Goal: Task Accomplishment & Management: Manage account settings

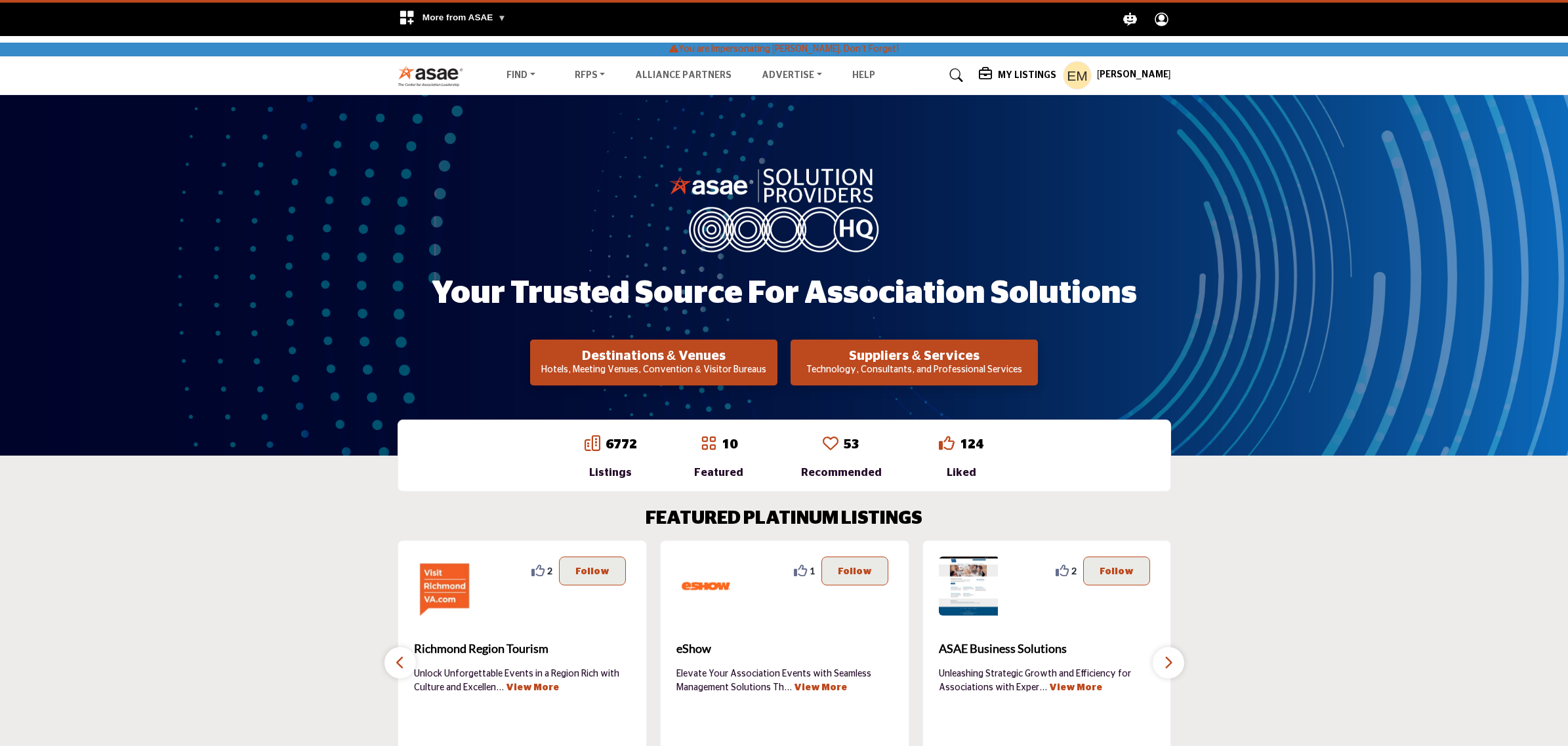
click at [1002, 69] on h5 "My Listings" at bounding box center [1026, 75] width 58 height 12
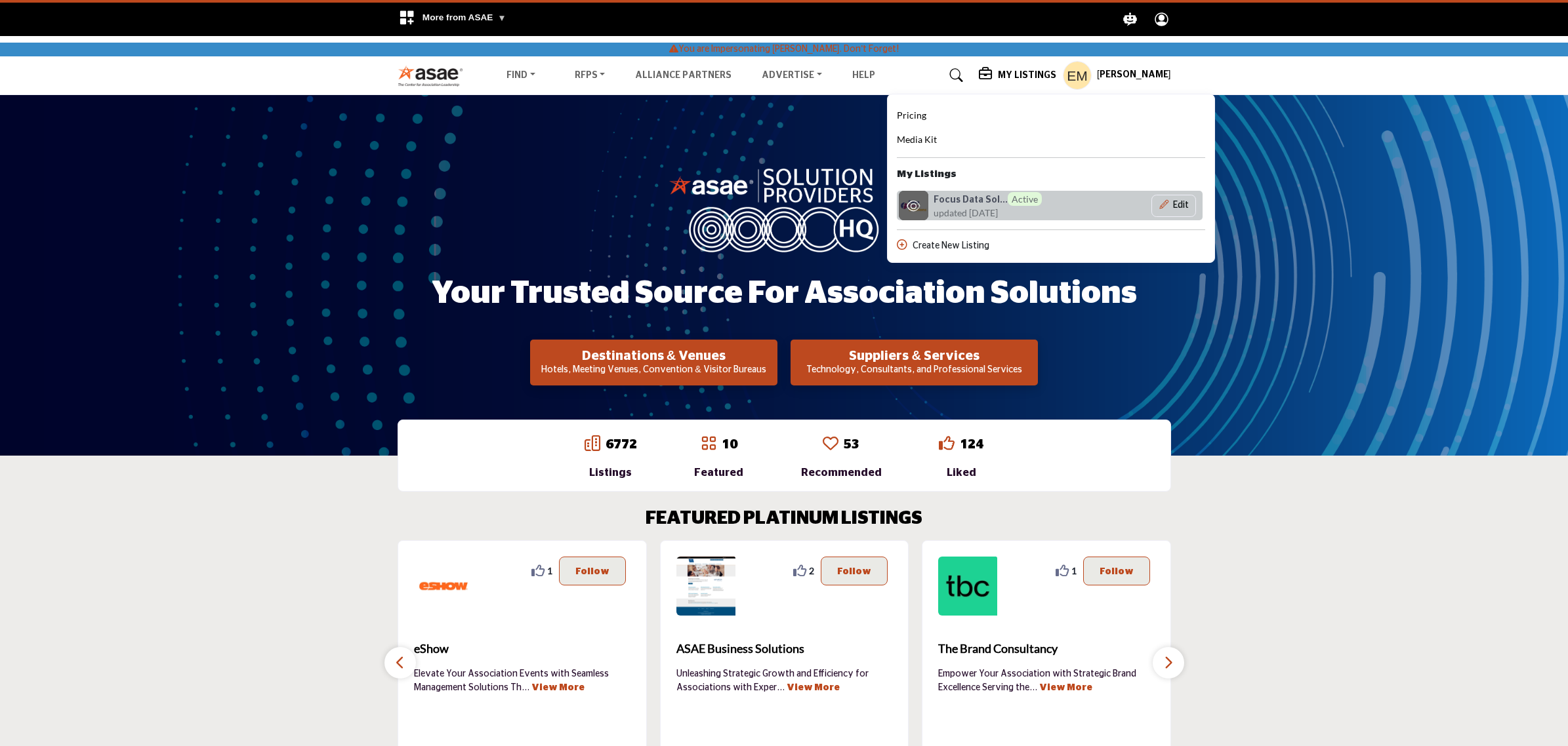
click at [936, 201] on h6 "Focus Data Sol... Active" at bounding box center [987, 199] width 108 height 14
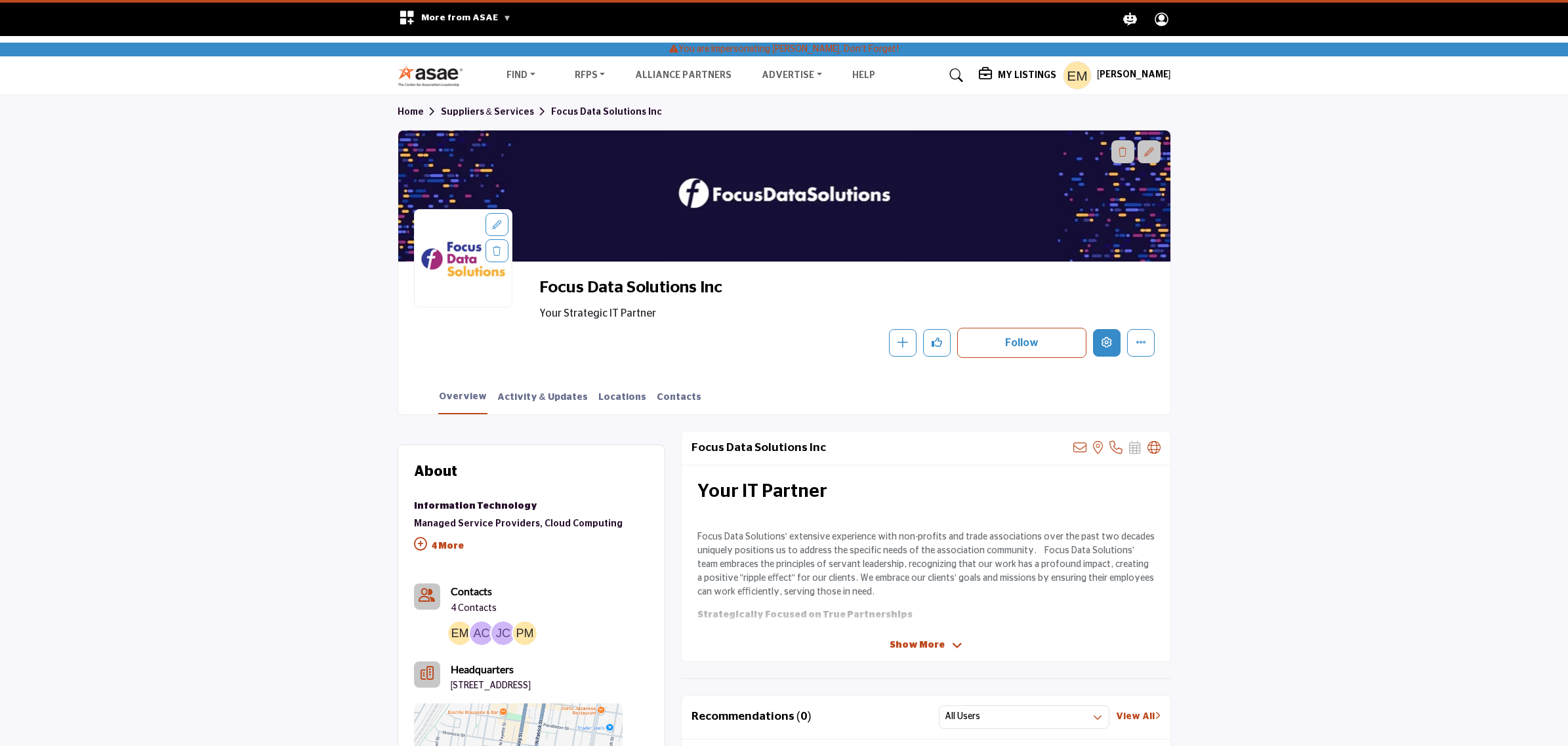
click at [1105, 345] on icon "Edit company" at bounding box center [1106, 342] width 10 height 10
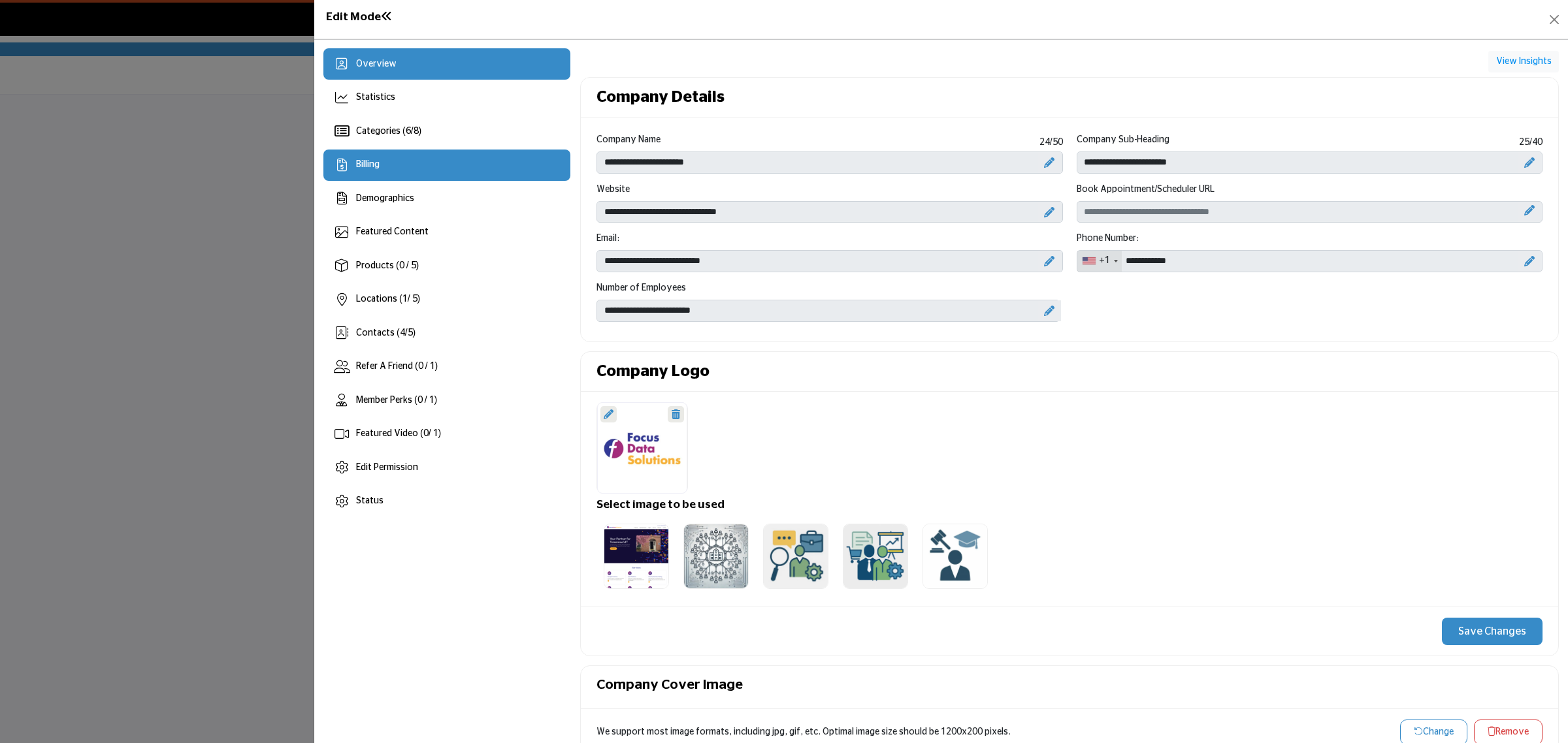
click at [403, 171] on div "Billing" at bounding box center [447, 165] width 247 height 31
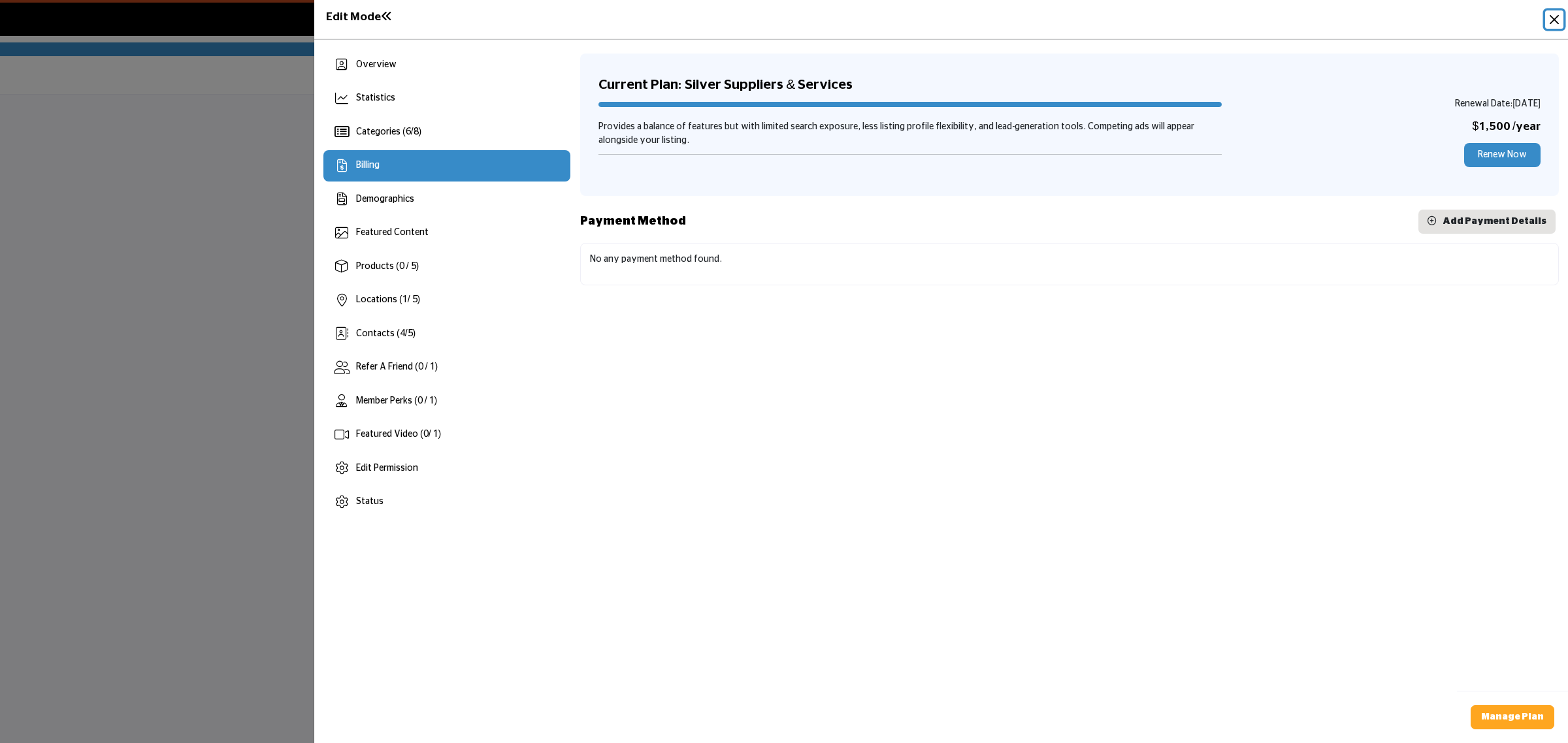
click at [1553, 18] on button "Close" at bounding box center [1554, 19] width 18 height 18
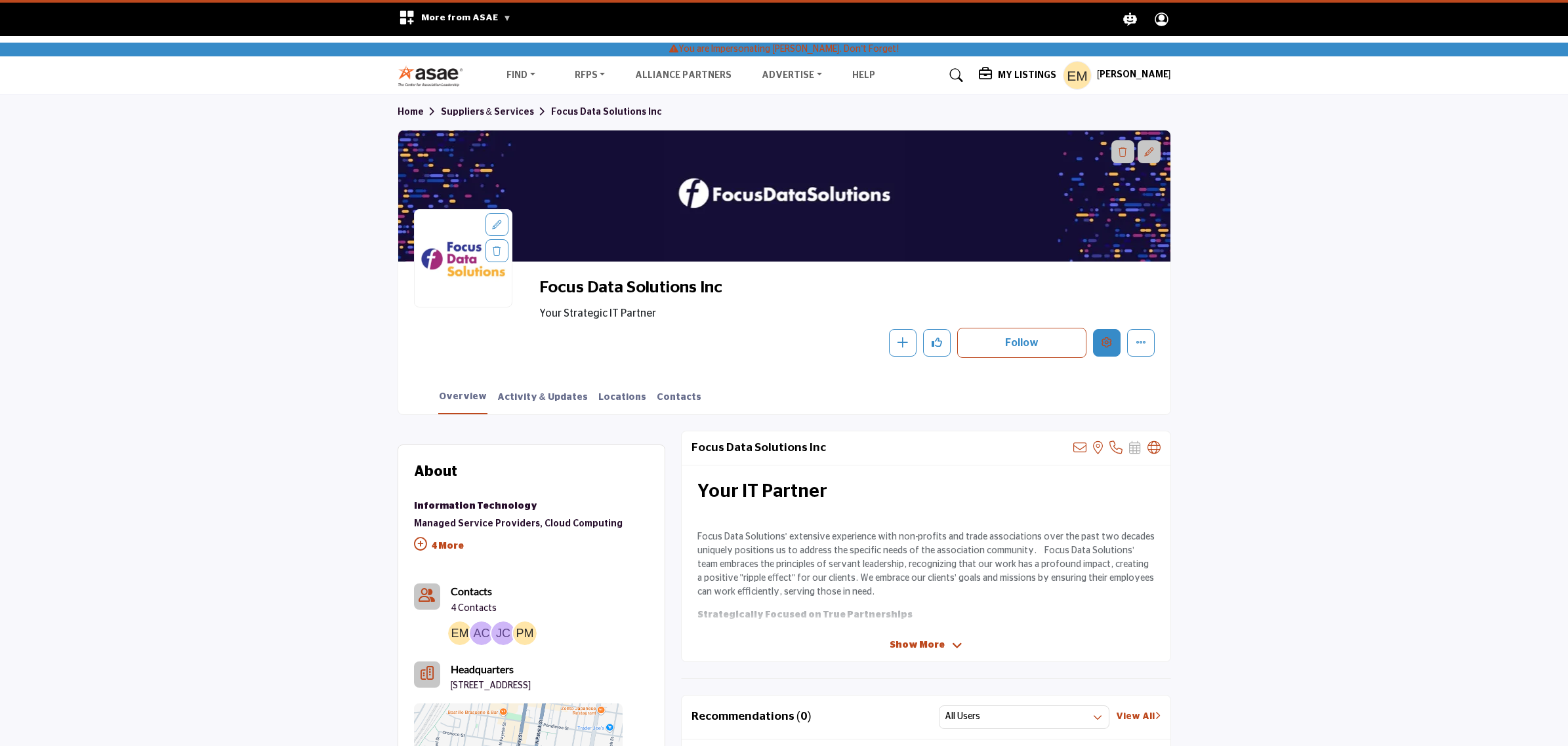
click at [1107, 341] on icon "Edit company" at bounding box center [1106, 342] width 10 height 10
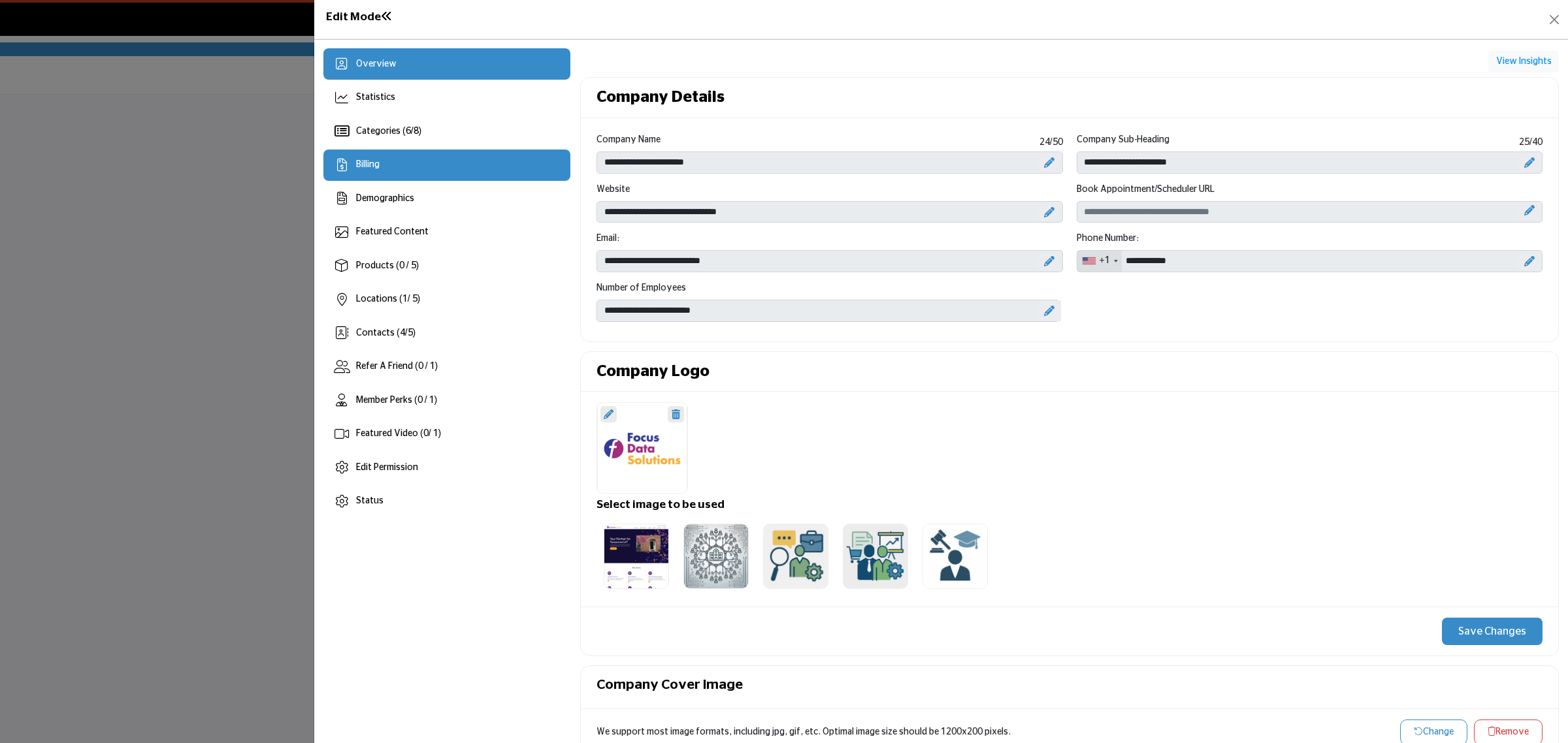
click at [361, 167] on span "Billing" at bounding box center [367, 164] width 23 height 9
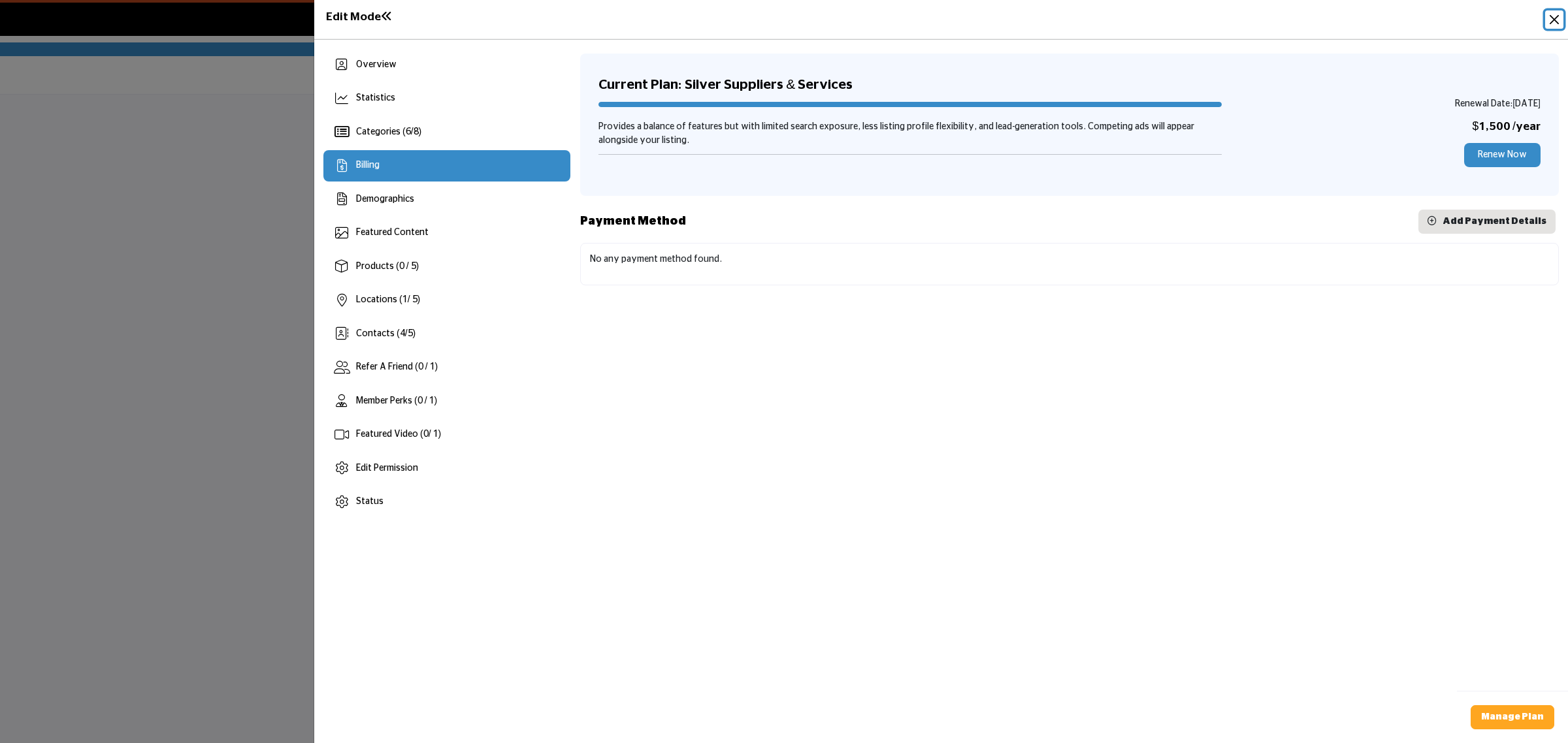
click at [1553, 20] on button "Close" at bounding box center [1554, 19] width 18 height 18
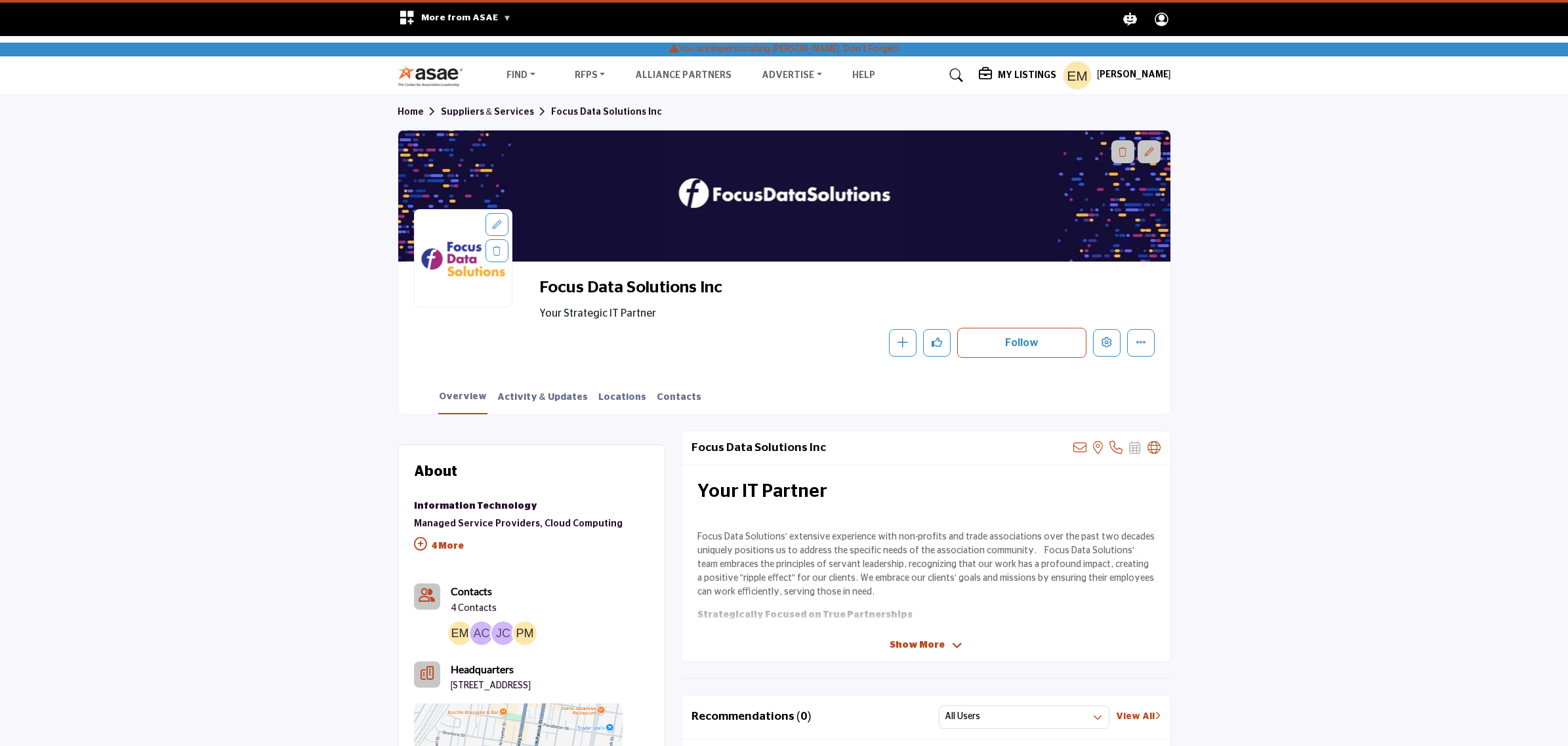
click at [1149, 70] on h5 "[PERSON_NAME]" at bounding box center [1134, 75] width 75 height 13
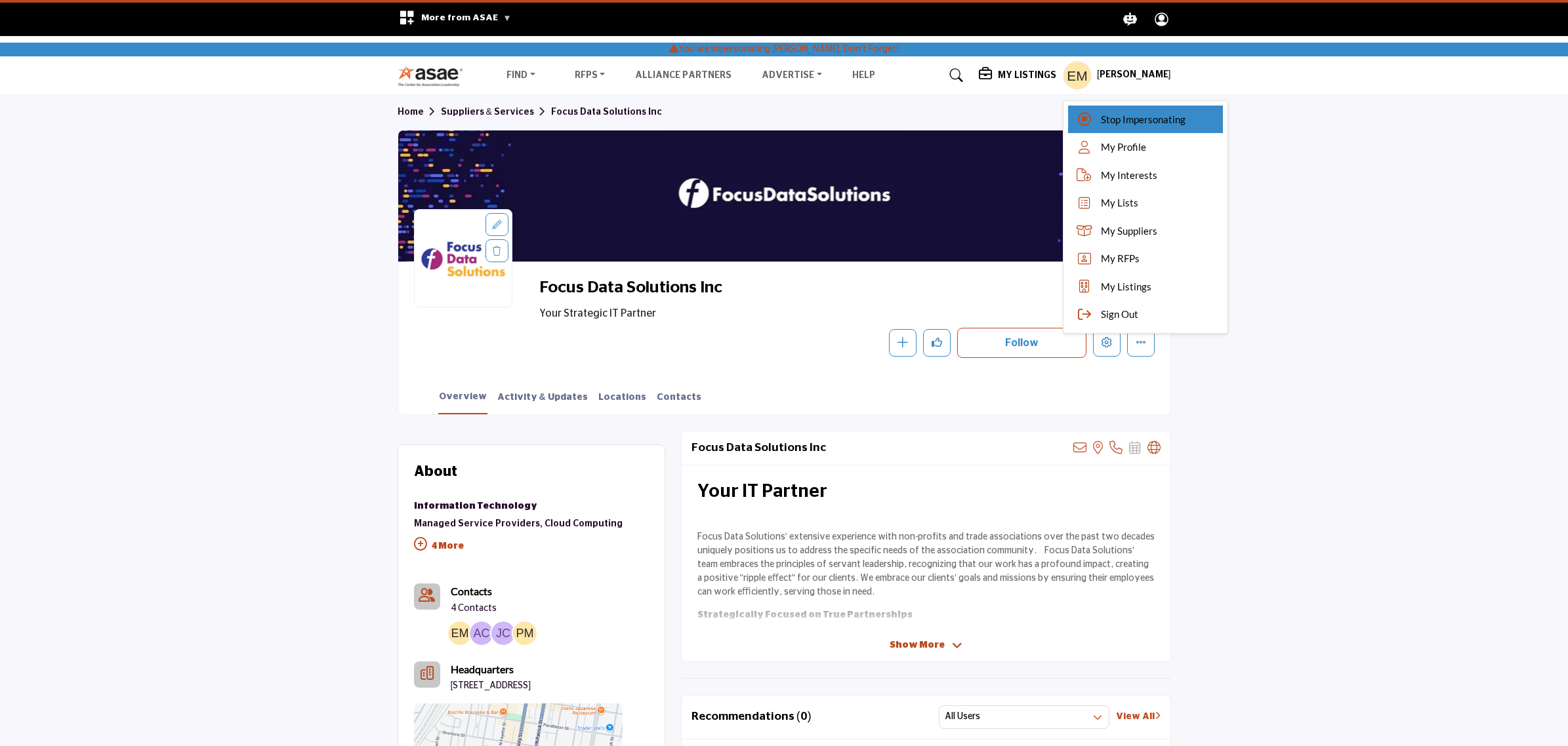
click at [1144, 114] on span "Stop Impersonating" at bounding box center [1143, 119] width 85 height 15
click at [0, 0] on div at bounding box center [0, 0] width 0 height 0
